Goal: Information Seeking & Learning: Find specific fact

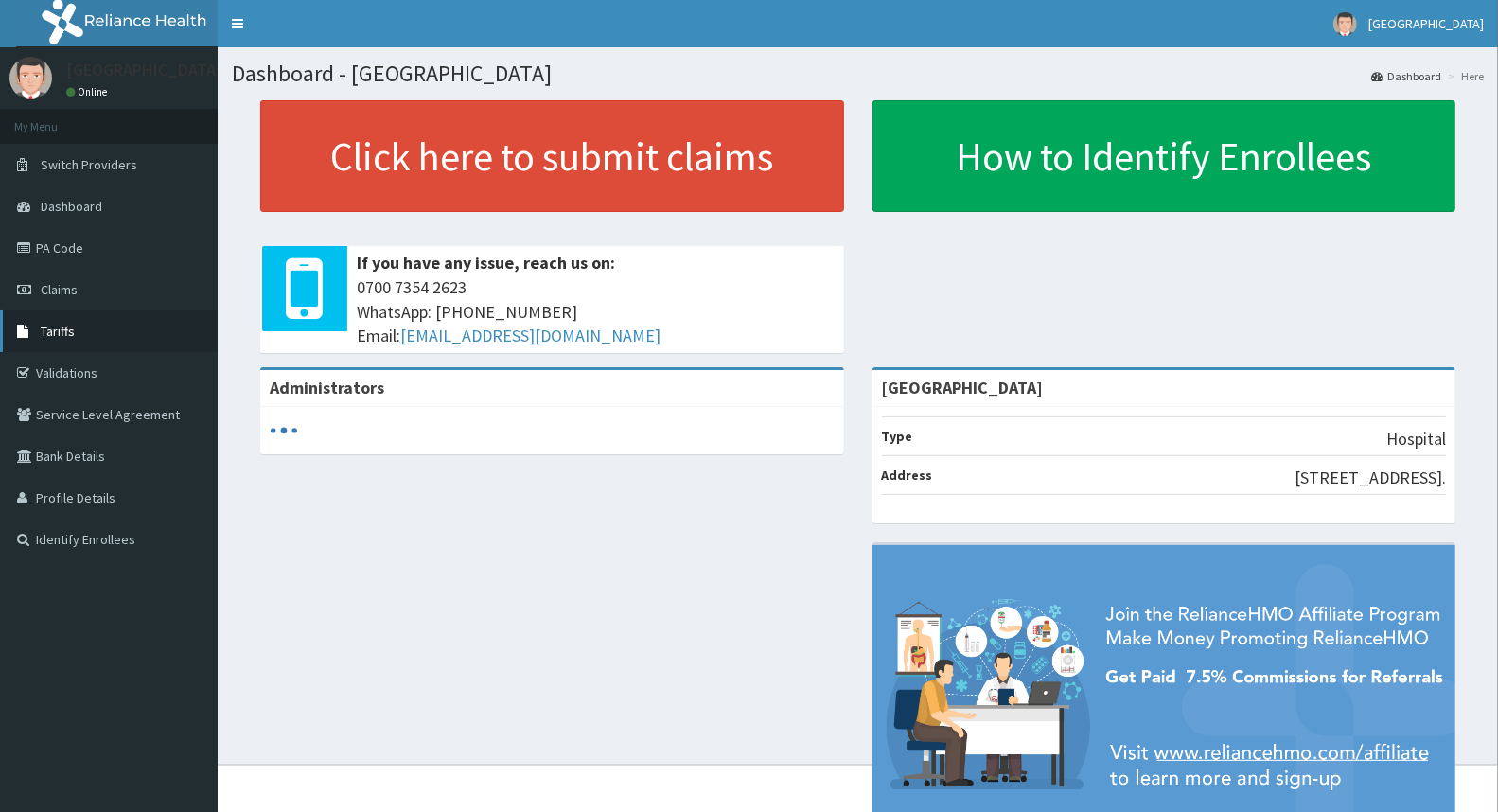
click at [92, 336] on link "Tariffs" at bounding box center [109, 331] width 217 height 41
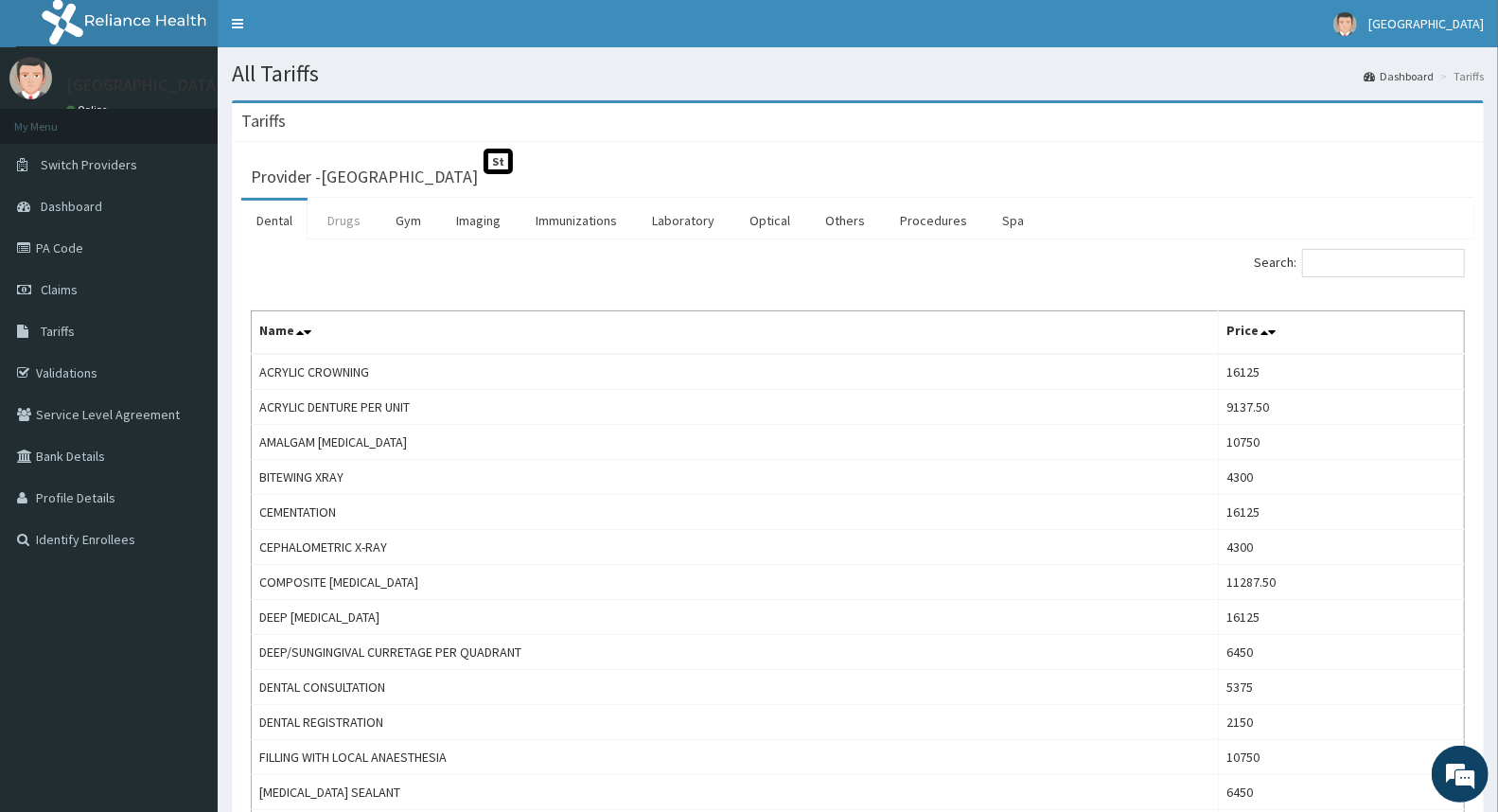
click at [341, 212] on link "Drugs" at bounding box center [344, 220] width 63 height 40
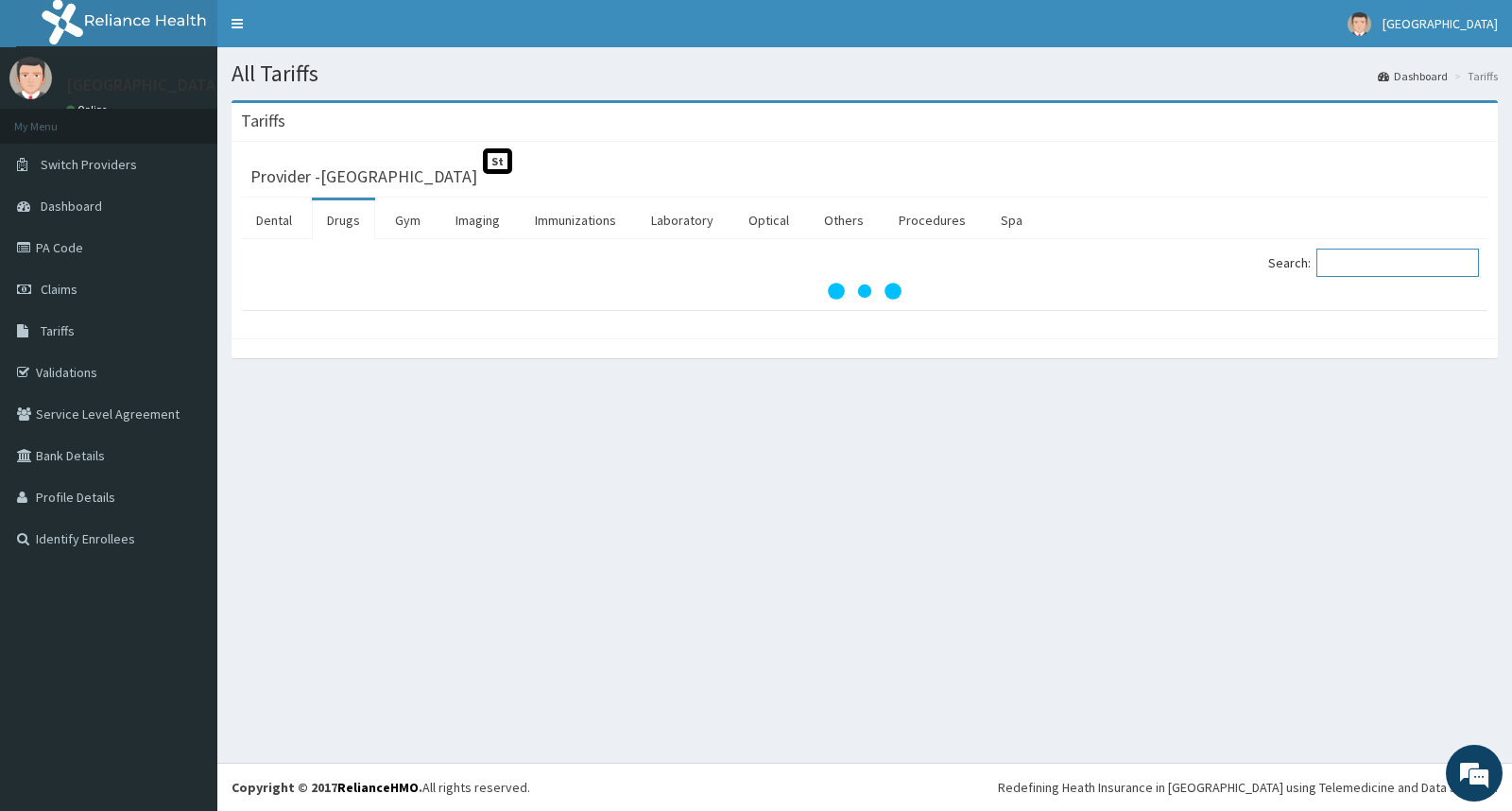
click at [1375, 258] on input "Search:" at bounding box center [1397, 262] width 163 height 29
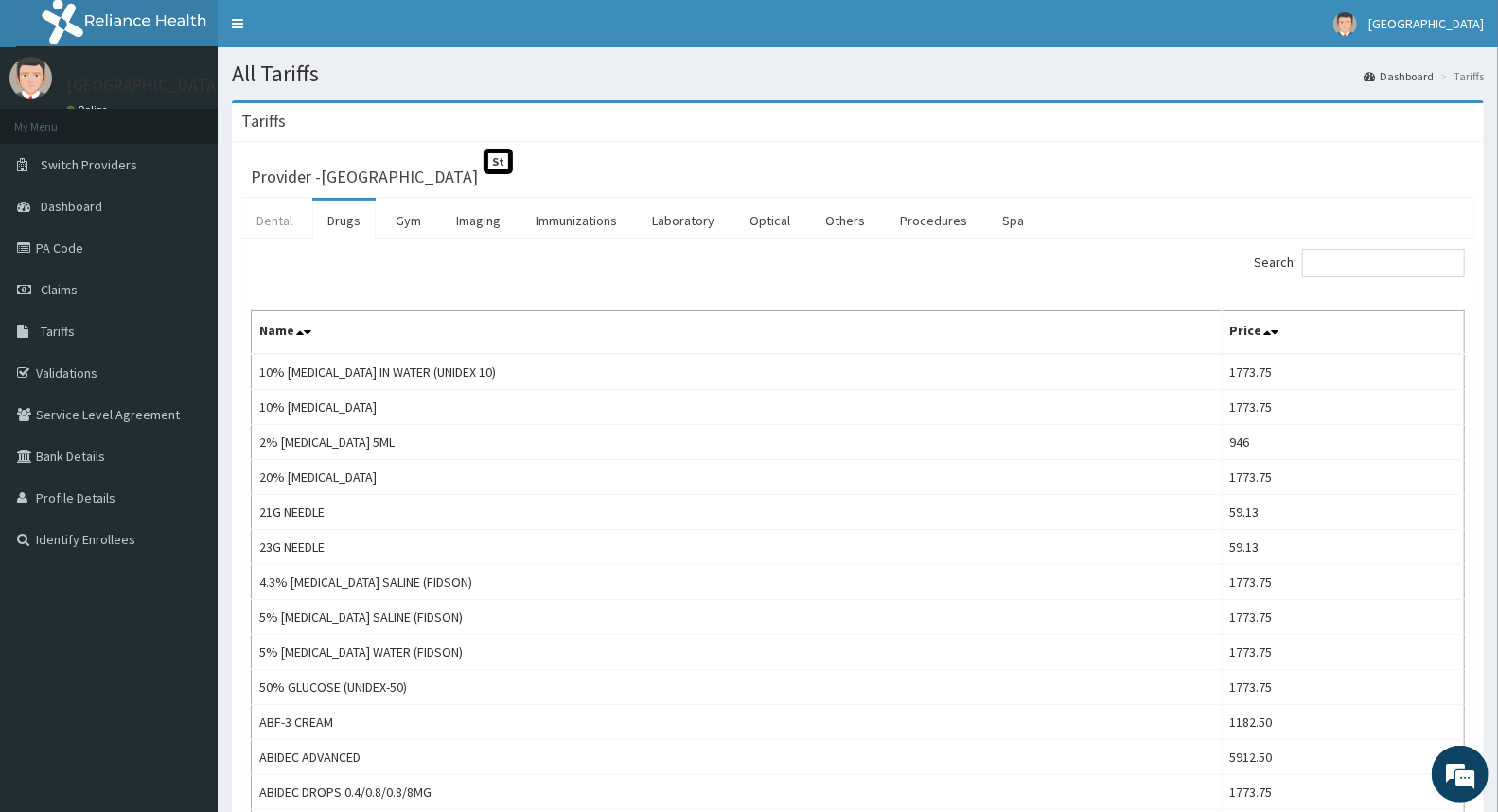
drag, startPoint x: 323, startPoint y: 54, endPoint x: 273, endPoint y: 231, distance: 183.9
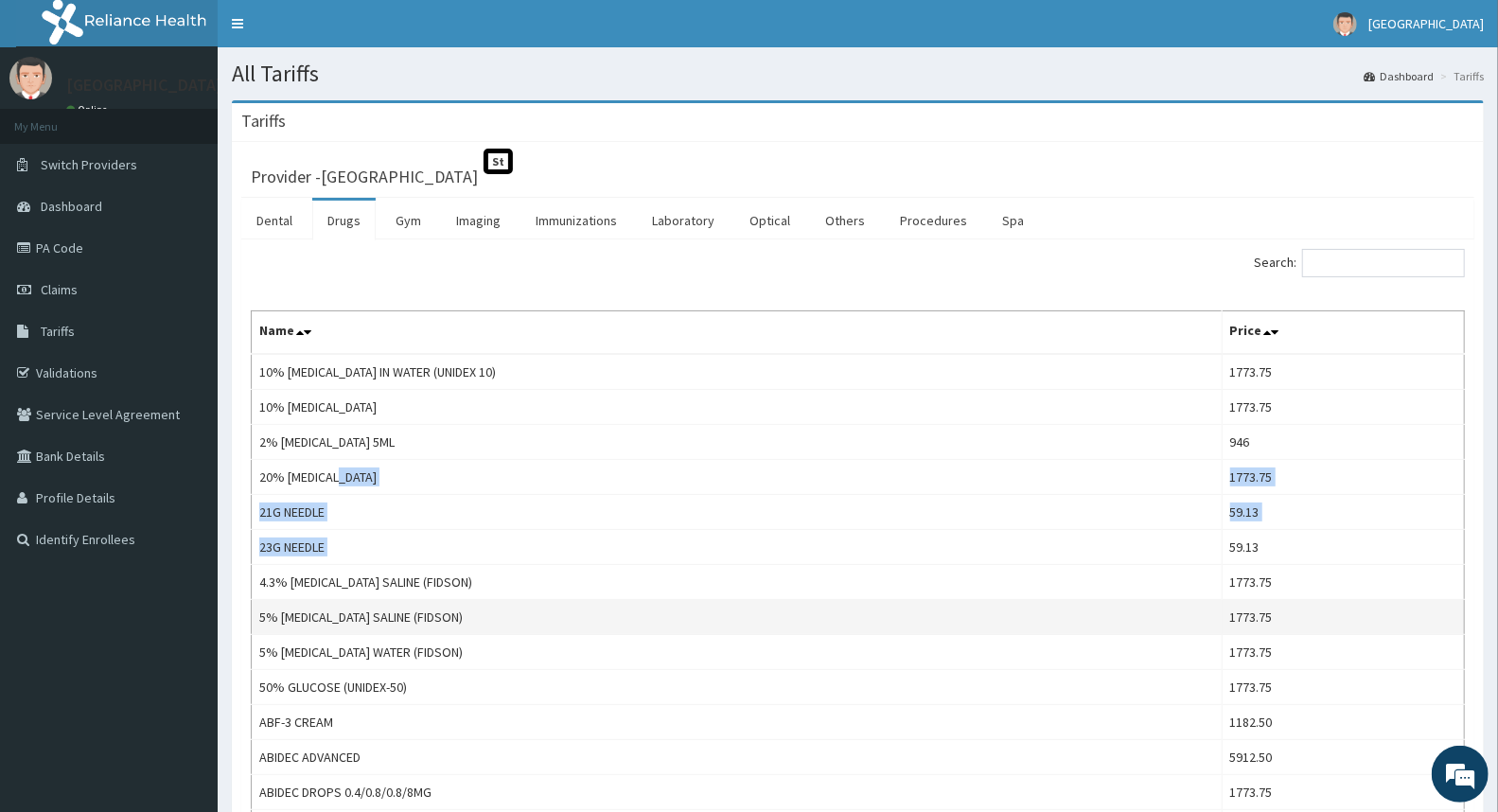
drag, startPoint x: 273, startPoint y: 231, endPoint x: 1208, endPoint y: 603, distance: 1006.3
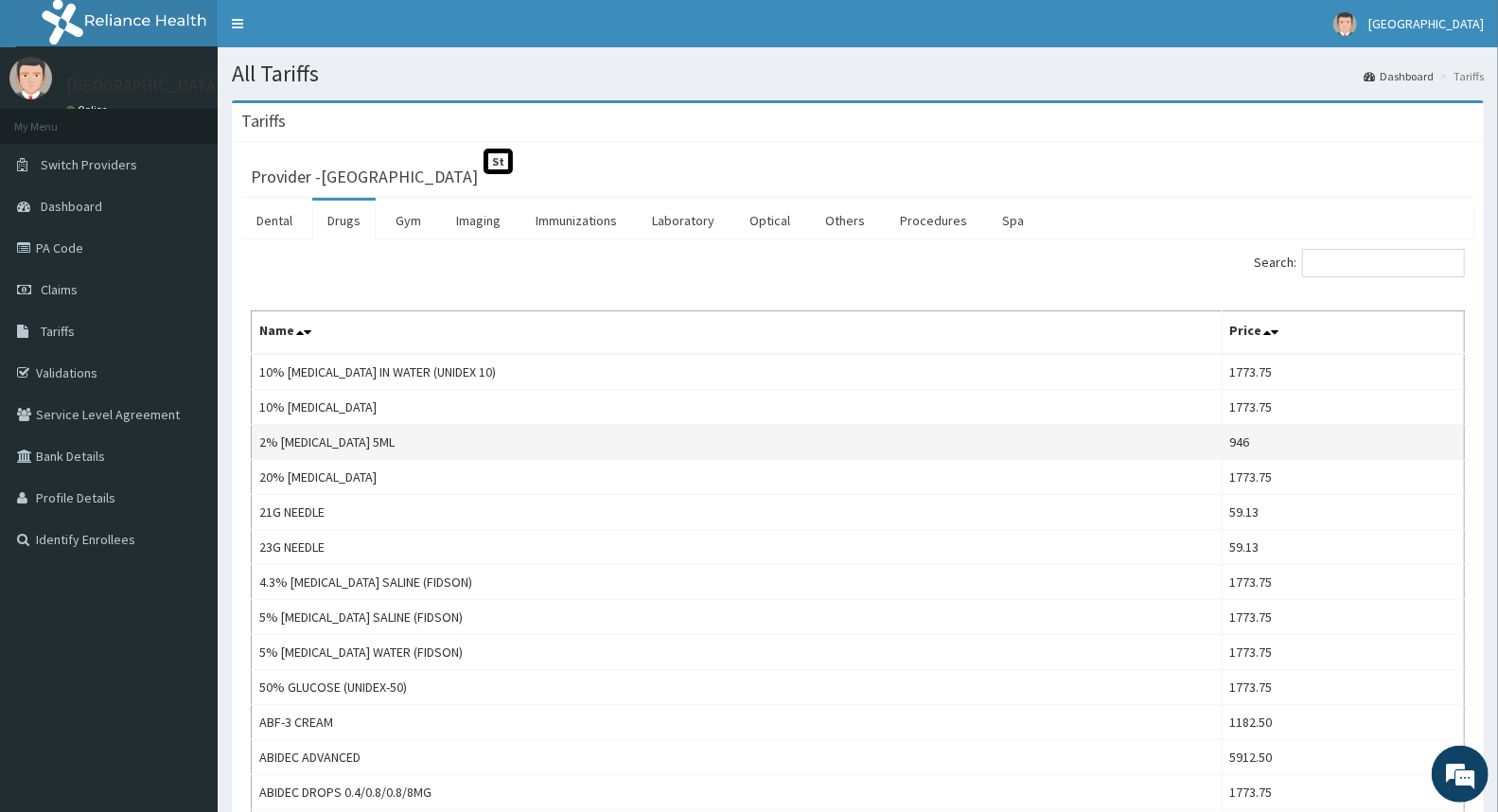
drag, startPoint x: 876, startPoint y: 454, endPoint x: 902, endPoint y: 458, distance: 26.3
click at [1377, 258] on input "Search:" at bounding box center [1383, 263] width 163 height 29
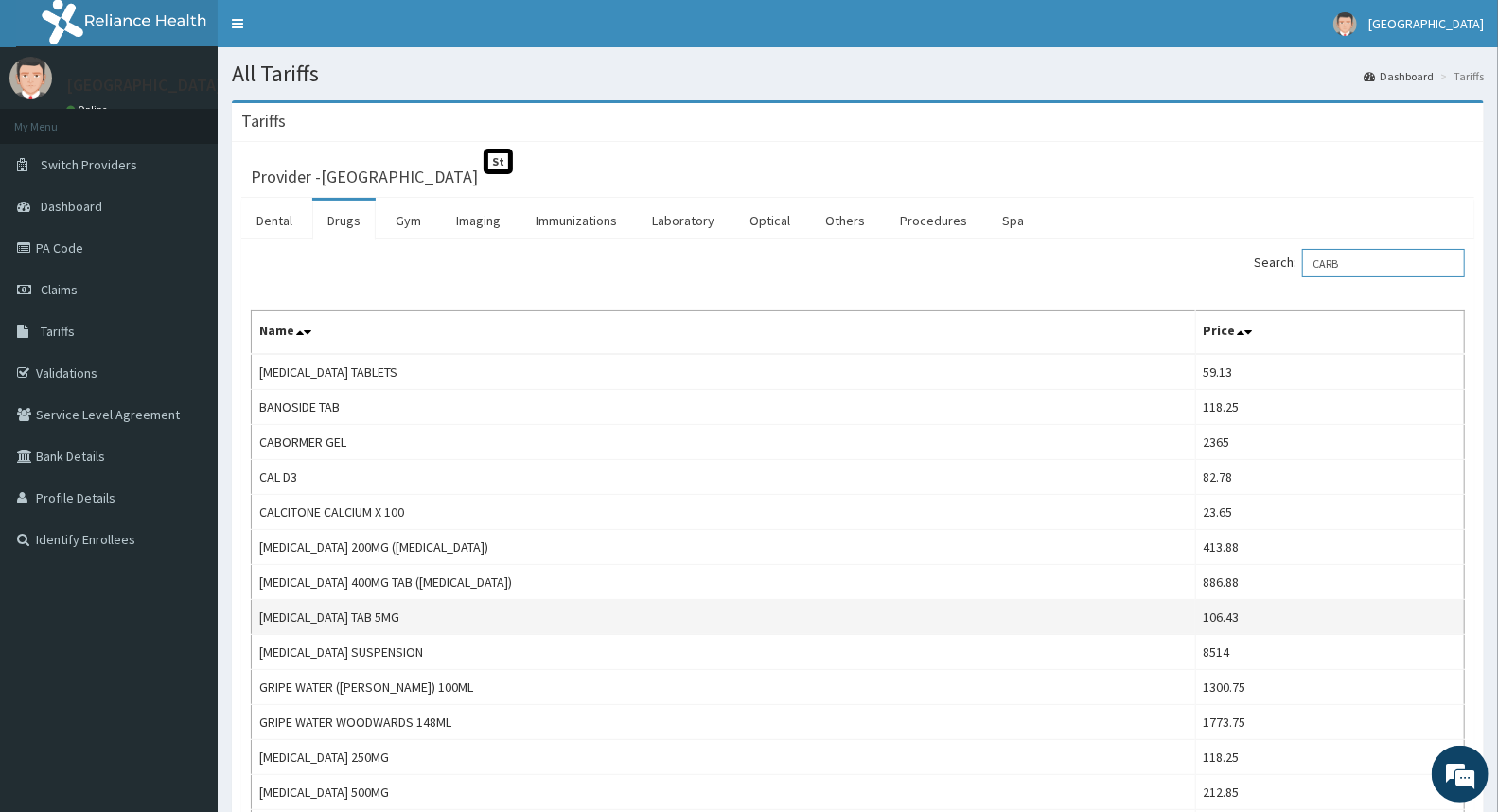
type input "CARB"
click at [428, 618] on td "[MEDICAL_DATA] TAB 5MG" at bounding box center [724, 616] width 945 height 35
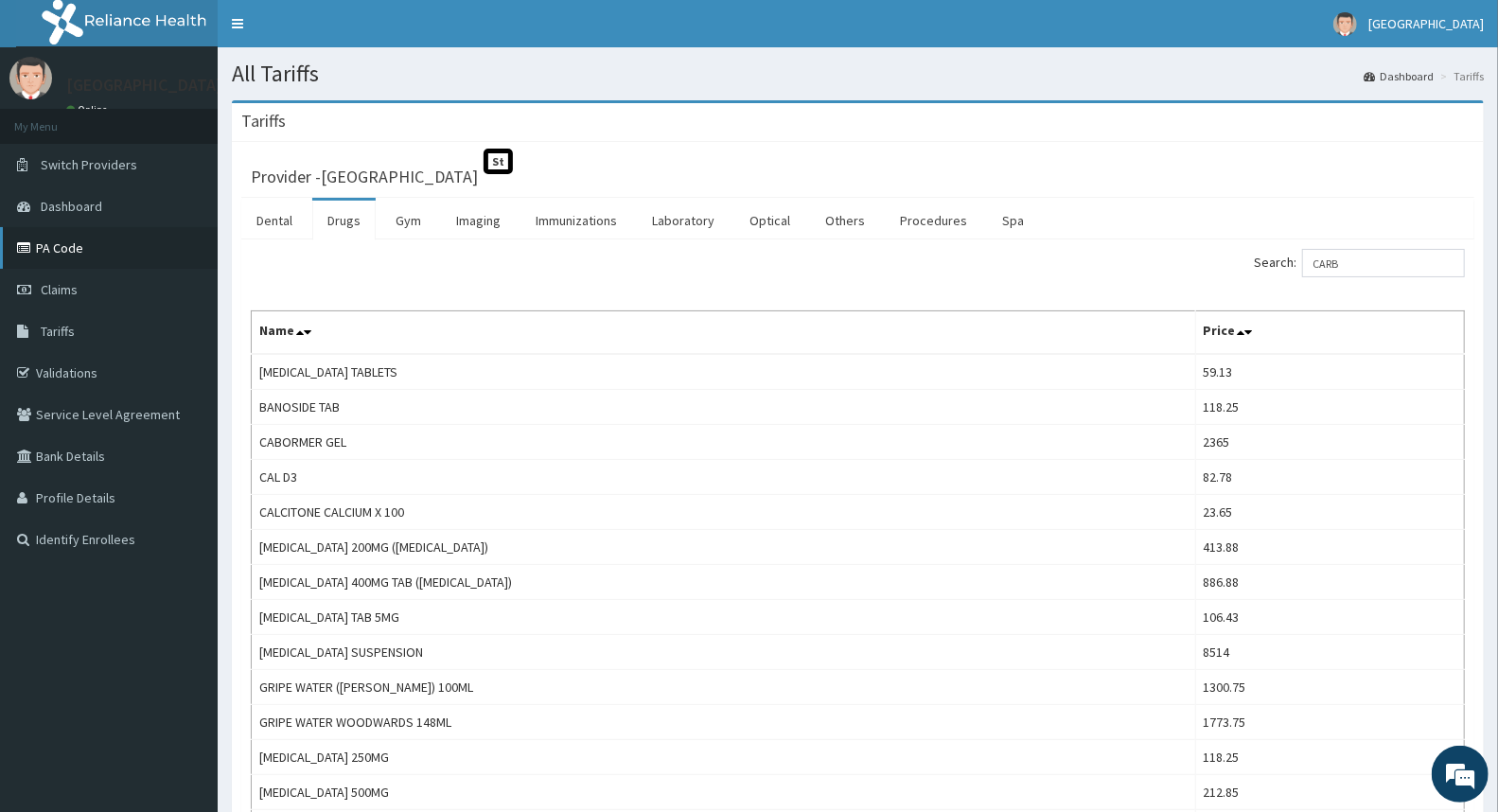
click at [91, 242] on link "PA Code" at bounding box center [109, 248] width 217 height 41
